Goal: Task Accomplishment & Management: Manage account settings

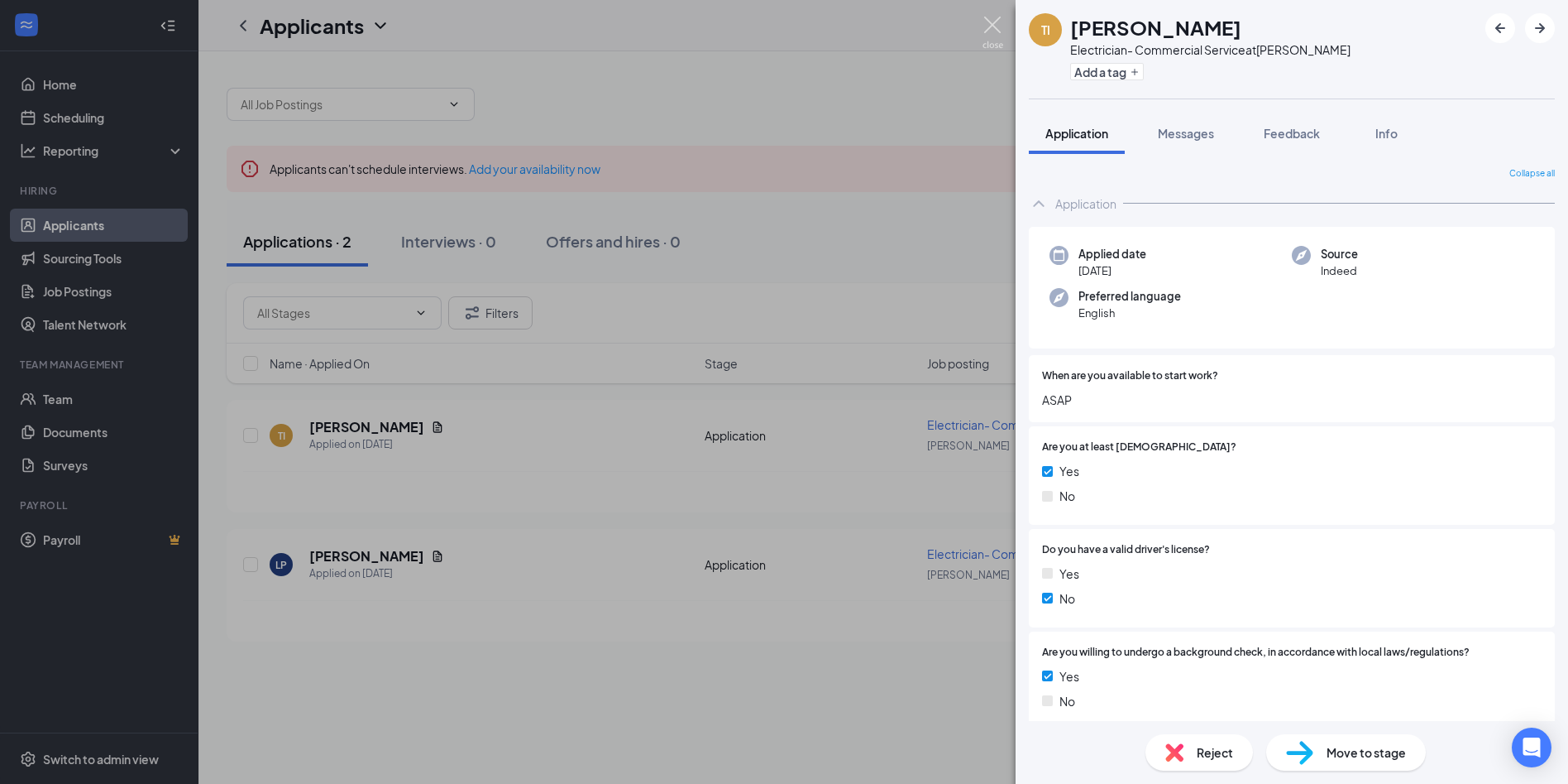
click at [991, 31] on img at bounding box center [992, 33] width 21 height 33
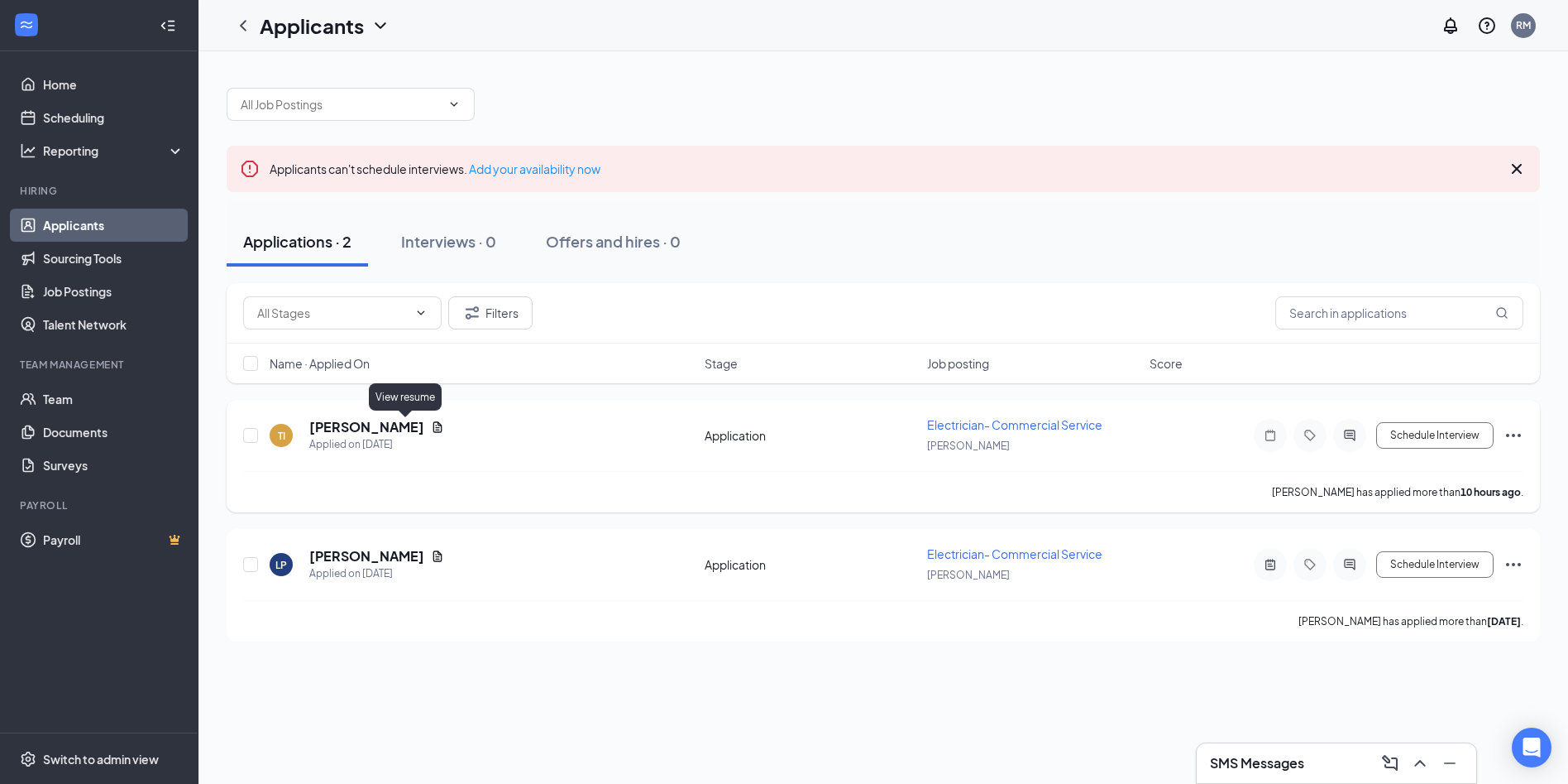
click at [431, 425] on icon "Document" at bounding box center [437, 427] width 13 height 13
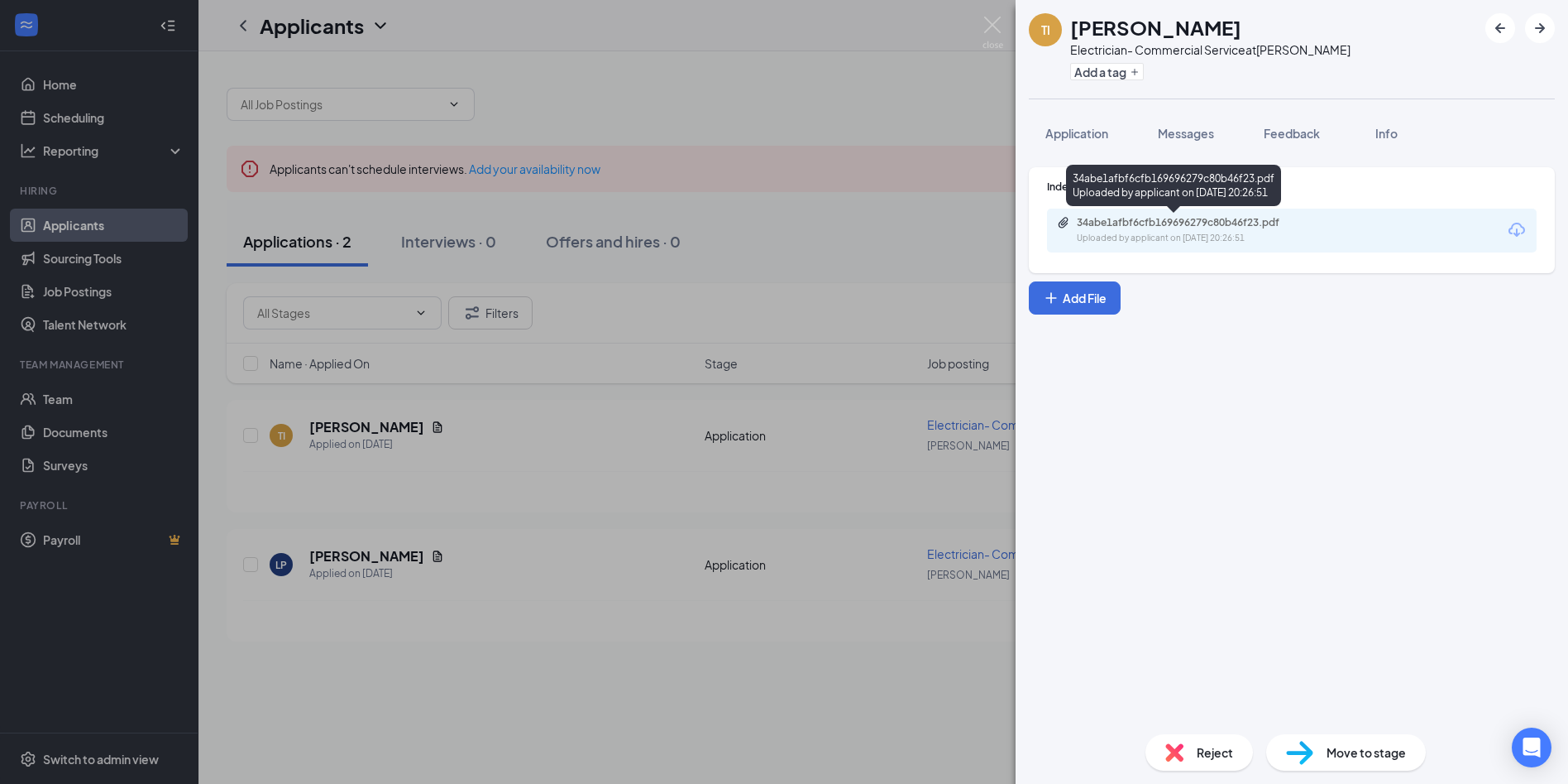
click at [1233, 233] on div "Uploaded by applicant on [DATE] 20:26:51" at bounding box center [1201, 238] width 248 height 13
click at [1001, 35] on img at bounding box center [992, 33] width 21 height 33
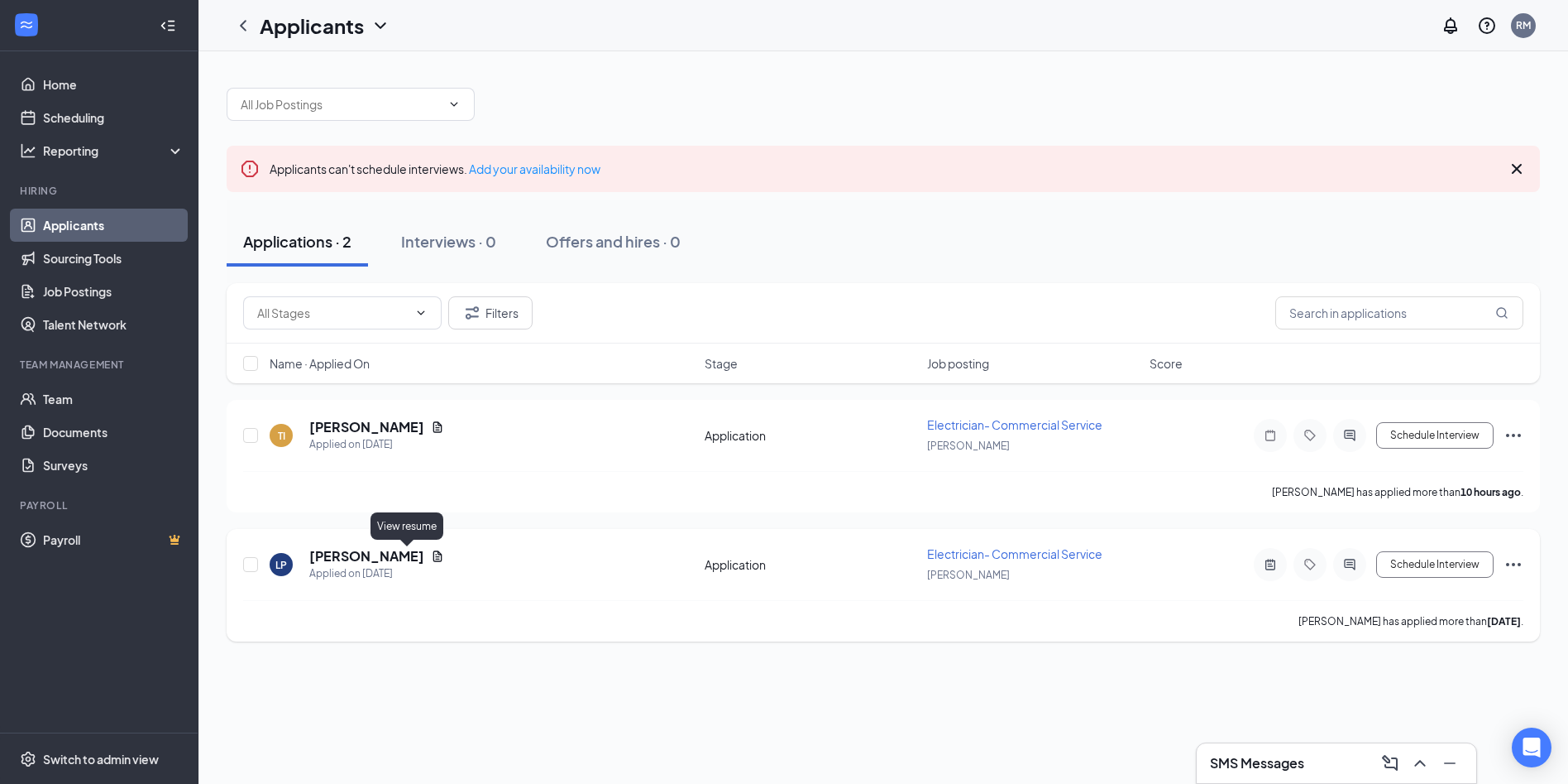
click at [433, 553] on icon "Document" at bounding box center [437, 555] width 9 height 11
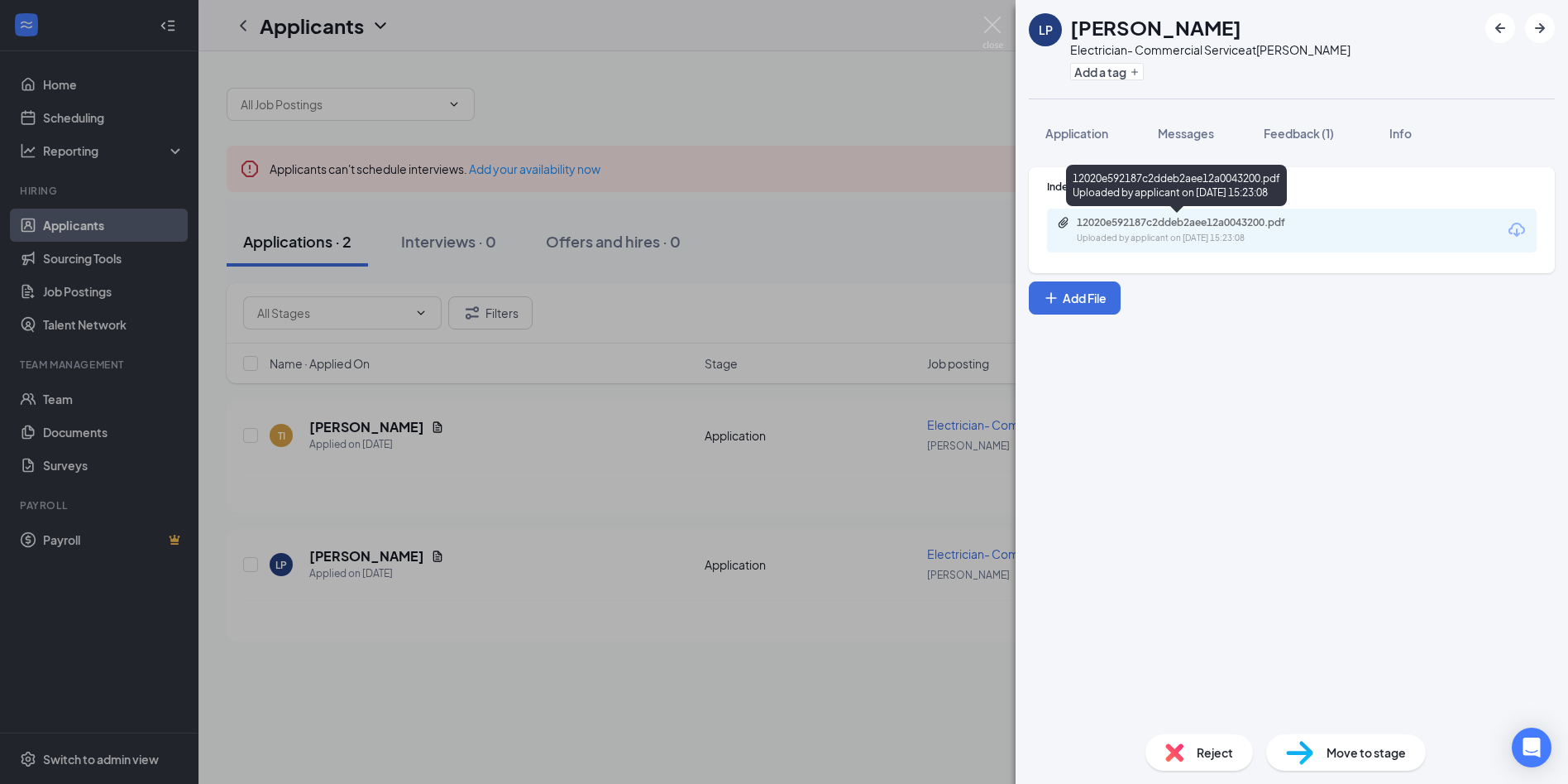
click at [1236, 227] on div "12020e592187c2ddeb2aee12a0043200.pdf" at bounding box center [1193, 222] width 231 height 13
click at [1066, 139] on span "Application" at bounding box center [1077, 133] width 63 height 15
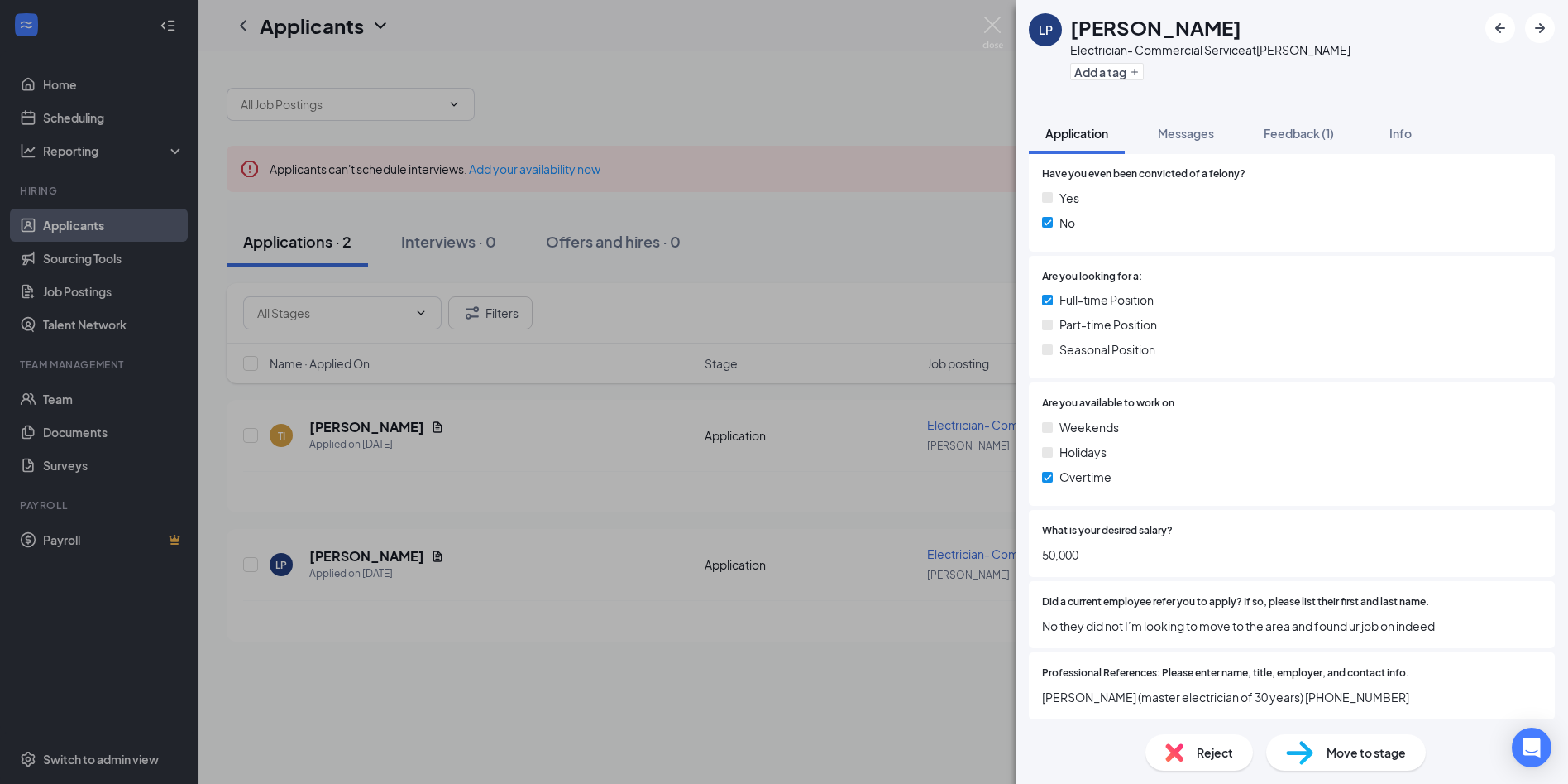
scroll to position [131, 0]
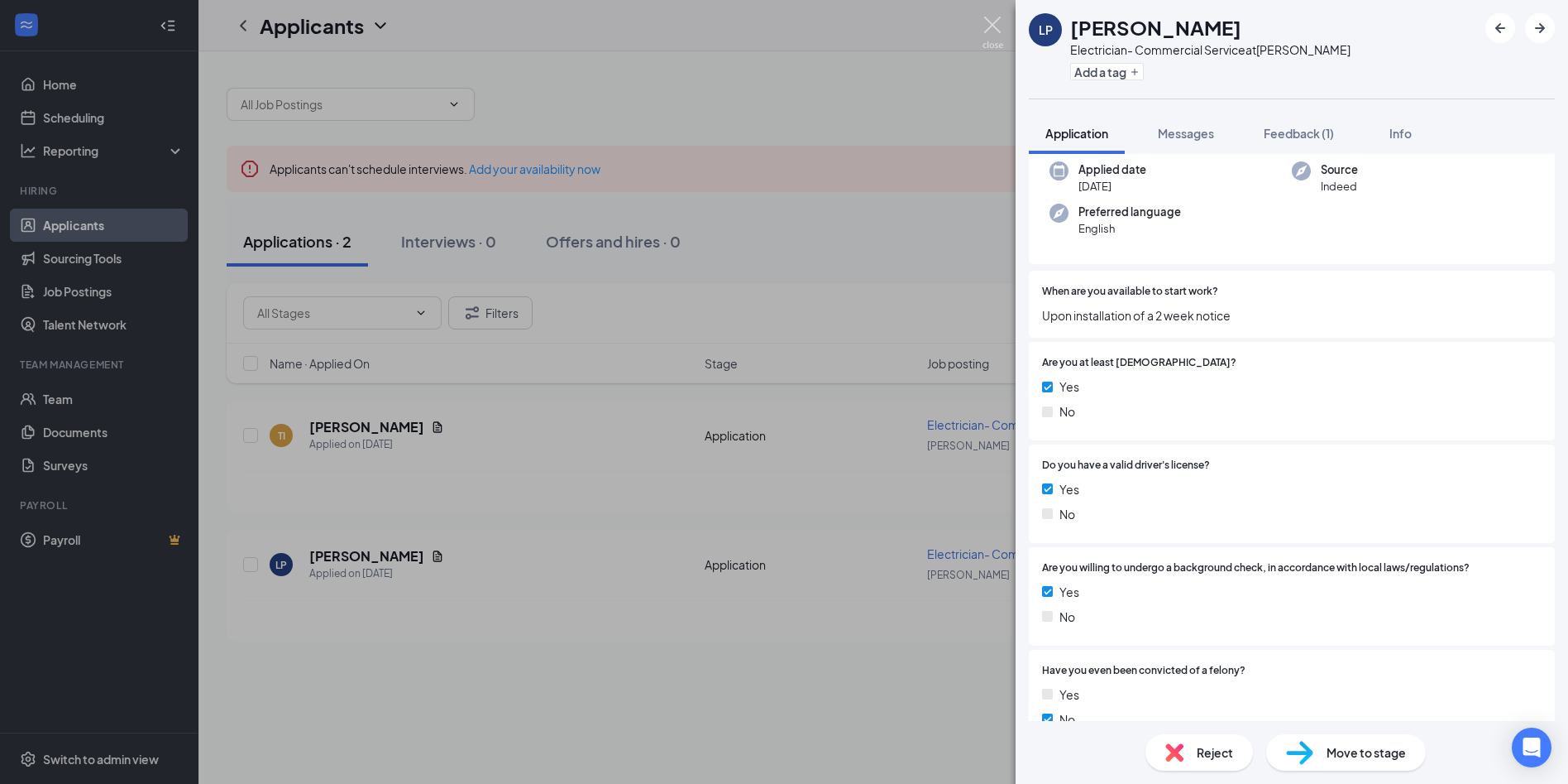
click at [998, 30] on img at bounding box center [992, 33] width 21 height 33
